Goal: Task Accomplishment & Management: Complete application form

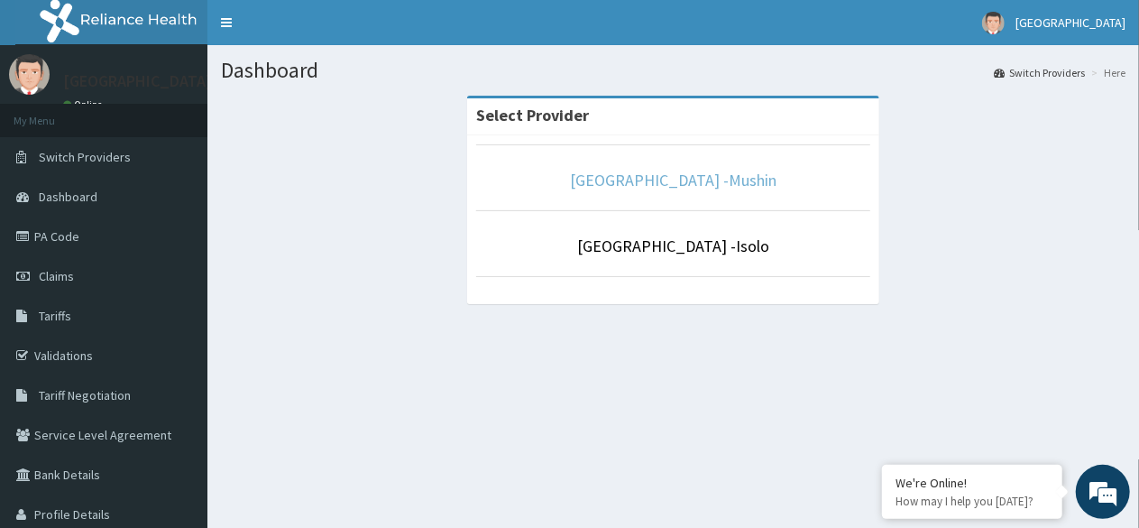
click at [698, 179] on link "[GEOGRAPHIC_DATA] -Mushin" at bounding box center [673, 180] width 207 height 21
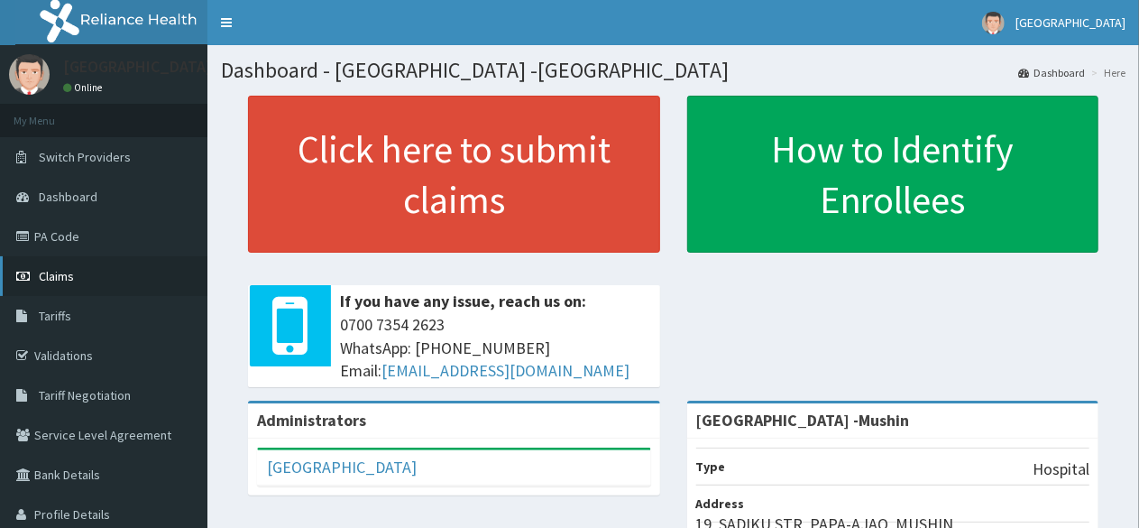
click at [76, 273] on link "Claims" at bounding box center [103, 276] width 207 height 40
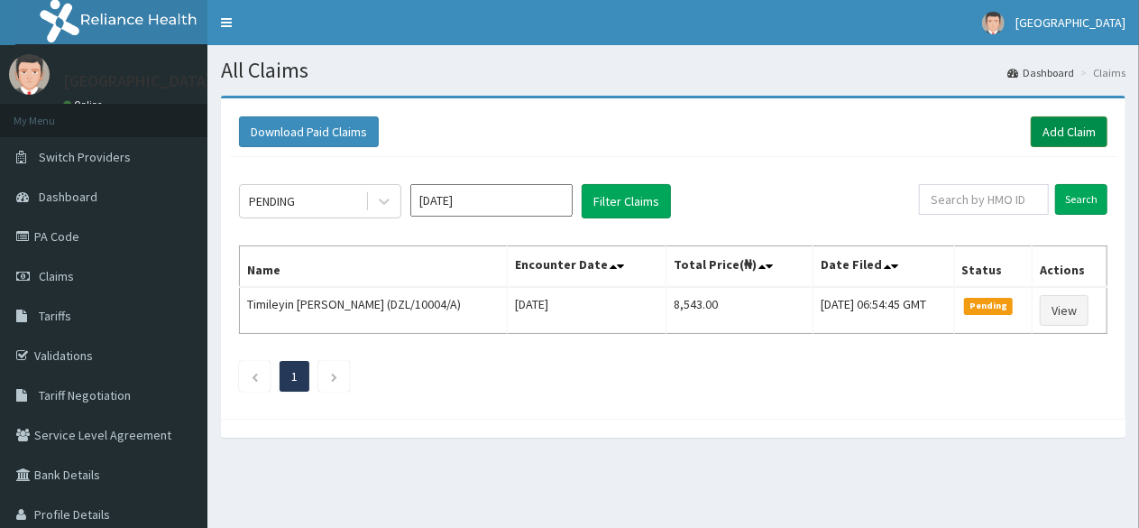
click at [1048, 133] on link "Add Claim" at bounding box center [1069, 131] width 77 height 31
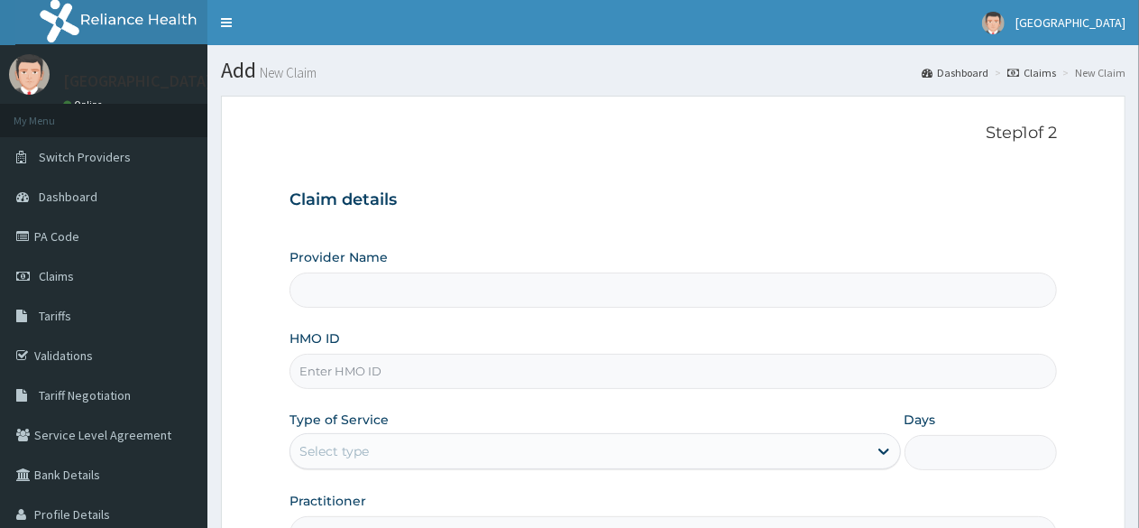
click at [445, 370] on input "HMO ID" at bounding box center [674, 371] width 768 height 35
type input "BO"
type input "[GEOGRAPHIC_DATA] -Mushin"
type input "BOF/10035/A"
click at [420, 445] on div "Select type" at bounding box center [578, 451] width 576 height 29
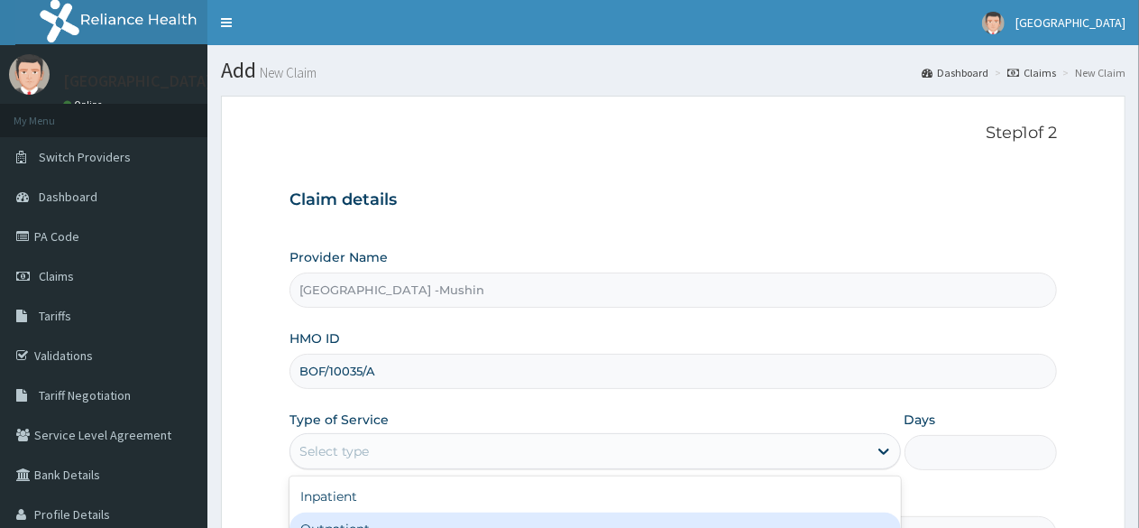
click at [389, 521] on div "Outpatient" at bounding box center [595, 528] width 611 height 32
type input "1"
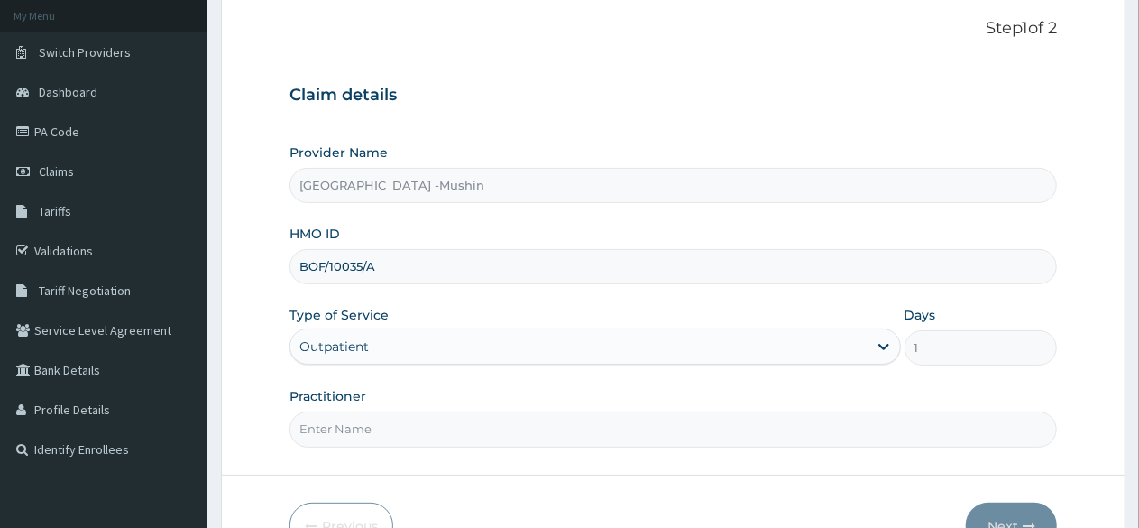
scroll to position [209, 0]
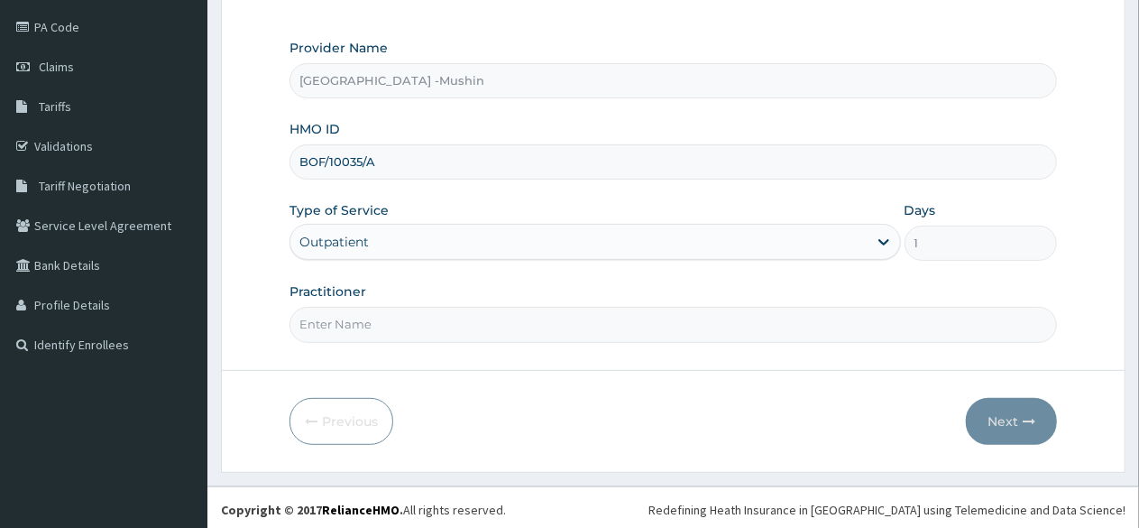
click at [425, 323] on input "Practitioner" at bounding box center [674, 324] width 768 height 35
type input "[PERSON_NAME]"
